Goal: Information Seeking & Learning: Learn about a topic

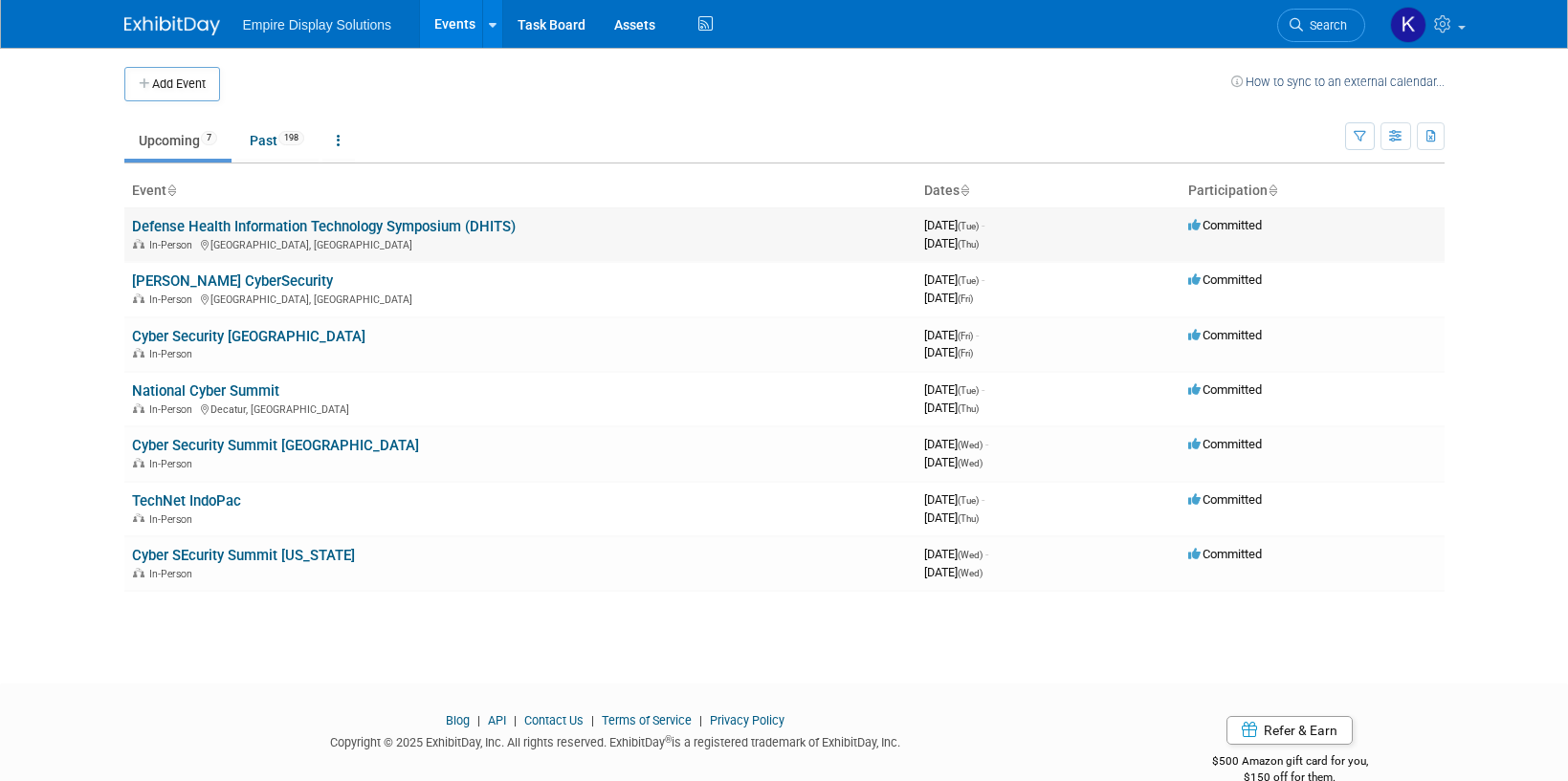
click at [223, 227] on link "Defense Health Information Technology Symposium (DHITS)" at bounding box center [324, 226] width 384 height 17
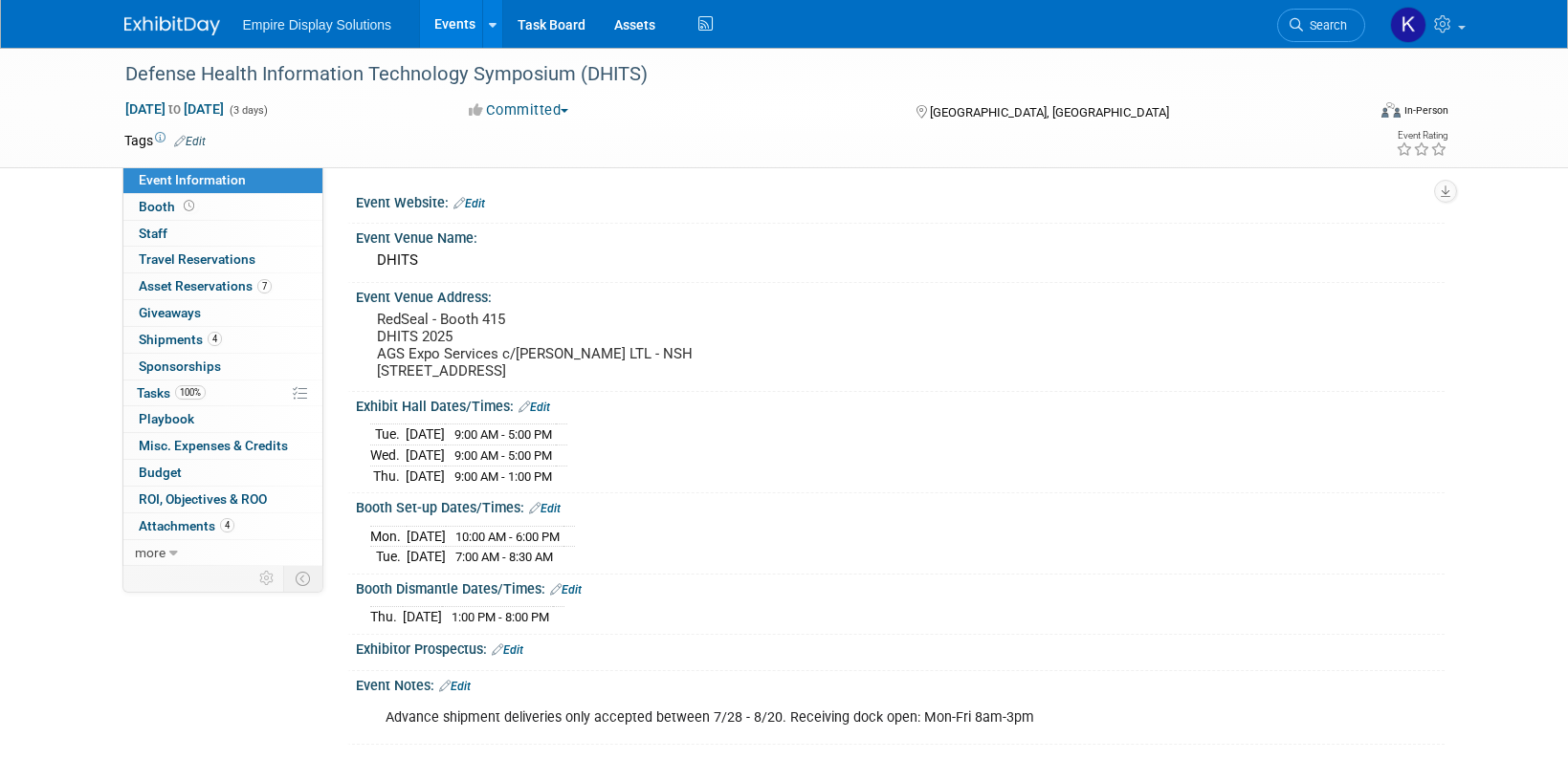
click at [176, 25] on img at bounding box center [172, 25] width 96 height 19
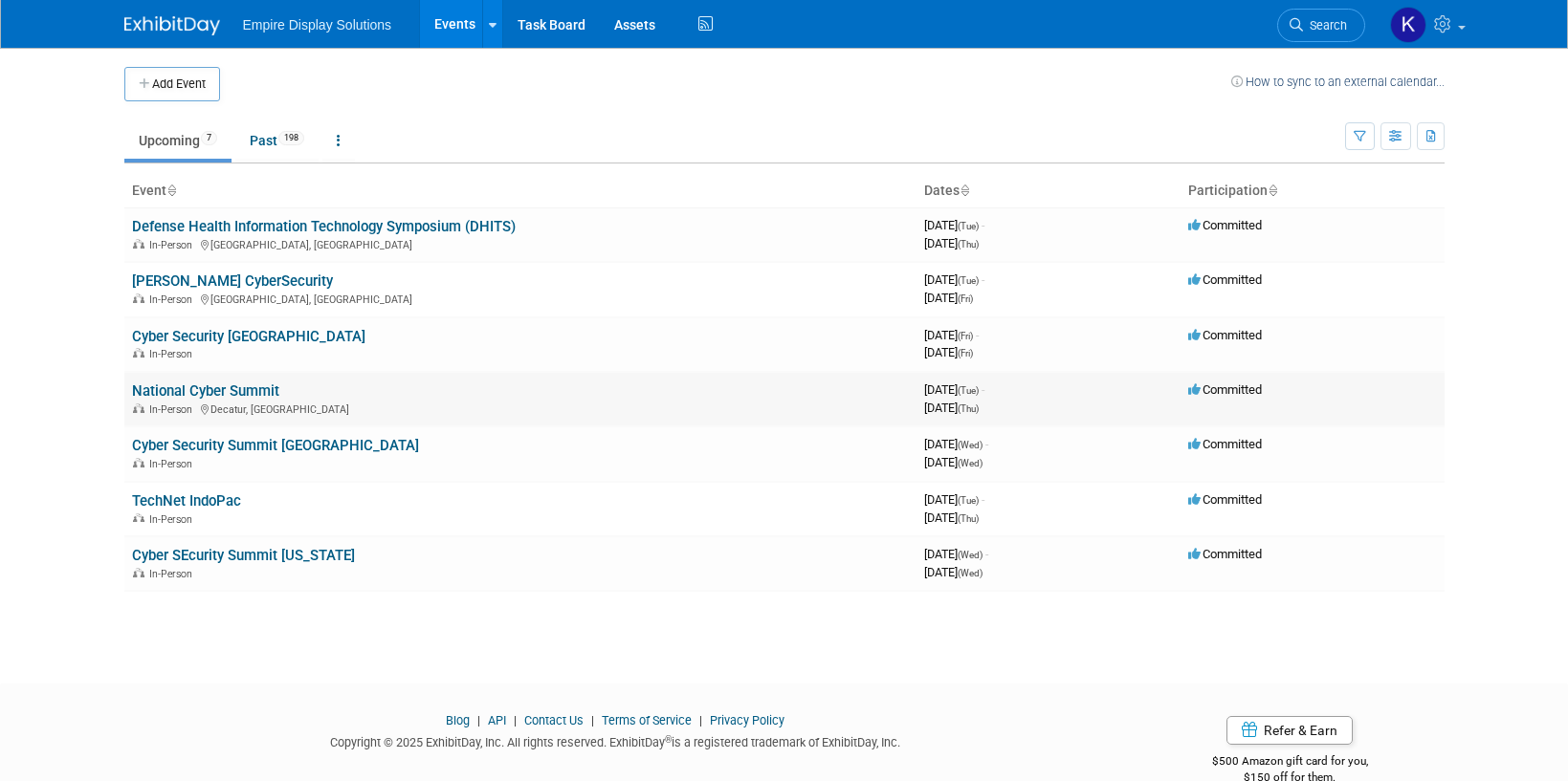
click at [237, 392] on link "National Cyber Summit" at bounding box center [206, 390] width 147 height 17
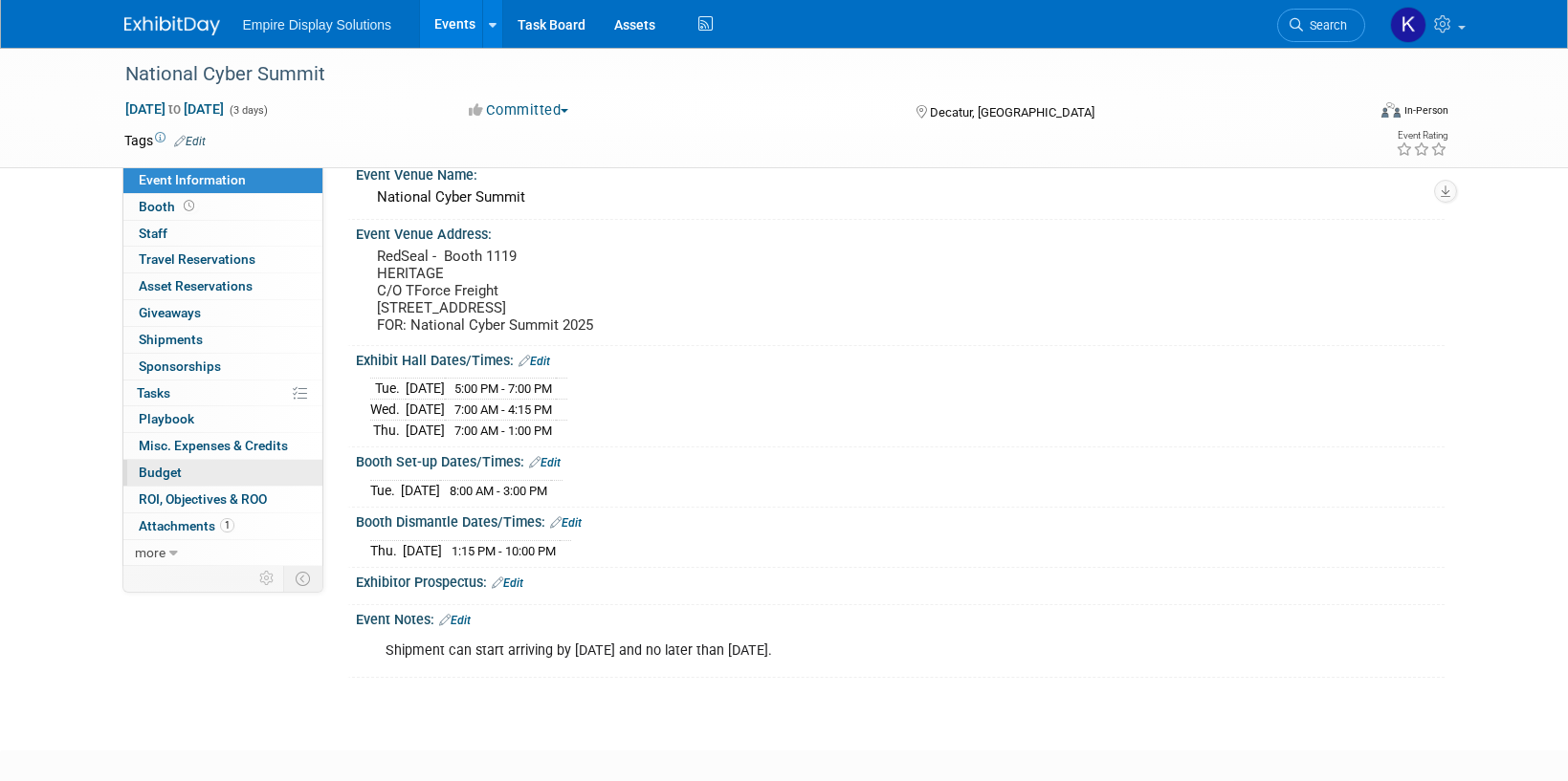
scroll to position [59, 0]
